Goal: Information Seeking & Learning: Find specific fact

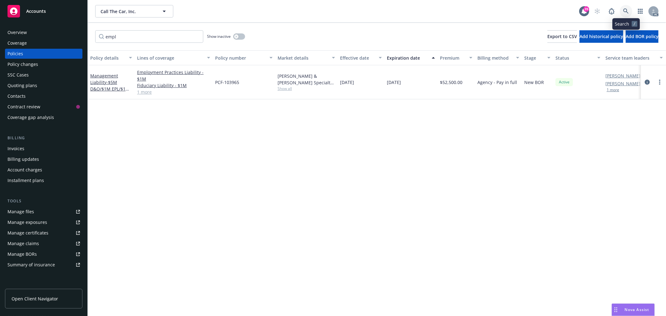
click at [623, 7] on link at bounding box center [625, 11] width 12 height 12
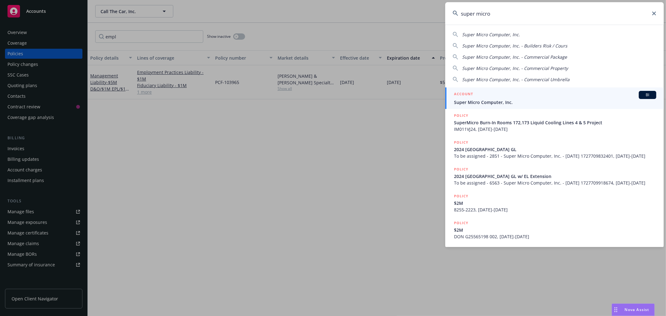
type input "super micro"
click at [519, 97] on div "ACCOUNT BI" at bounding box center [555, 95] width 202 height 8
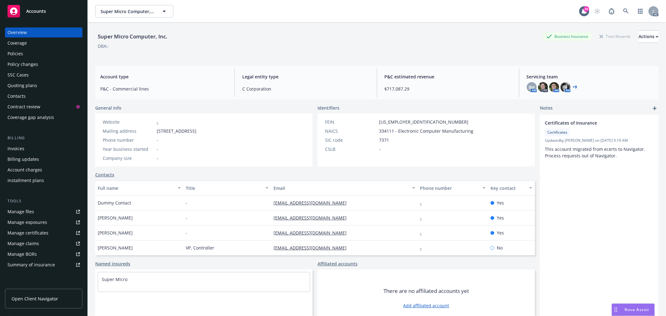
click at [23, 55] on div "Policies" at bounding box center [43, 54] width 72 height 10
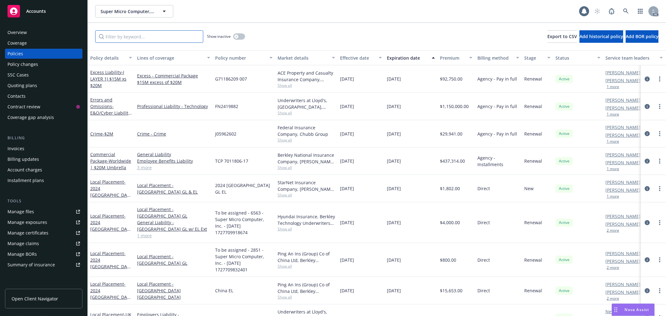
click at [150, 38] on input "Filter by keyword..." at bounding box center [149, 36] width 108 height 12
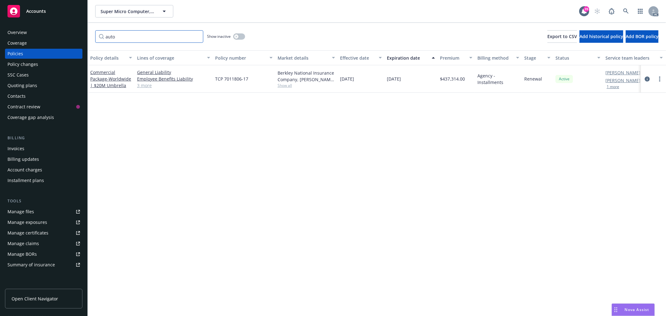
type input "auto"
click at [144, 84] on link "3 more" at bounding box center [173, 85] width 73 height 7
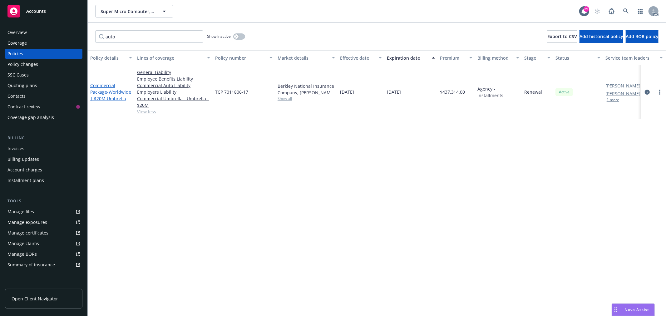
click at [106, 87] on link "Commercial Package - Worldwide | $20M Umbrella" at bounding box center [110, 91] width 41 height 19
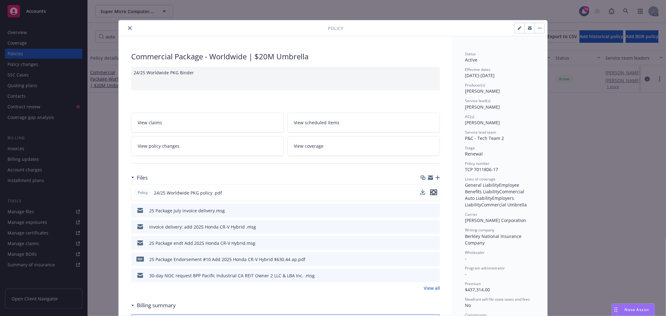
click at [432, 193] on icon "preview file" at bounding box center [434, 192] width 6 height 4
drag, startPoint x: 497, startPoint y: 165, endPoint x: 497, endPoint y: 169, distance: 3.4
click at [497, 169] on div "Policy number TCP 7011806-17" at bounding box center [500, 167] width 70 height 12
copy div "TCP 7011806-17"
